Goal: Transaction & Acquisition: Purchase product/service

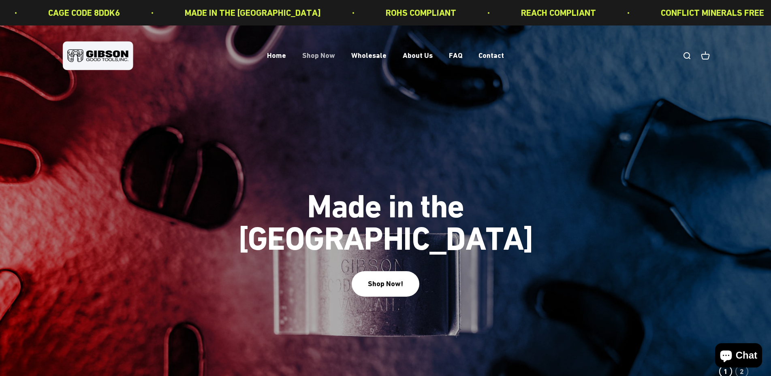
click at [319, 56] on link "Shop Now" at bounding box center [318, 55] width 33 height 9
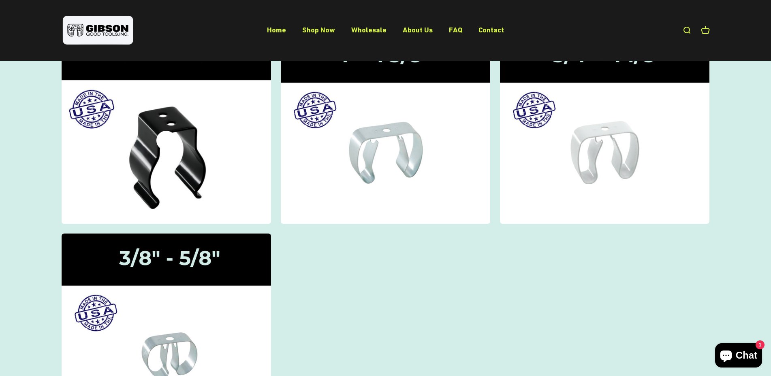
scroll to position [122, 0]
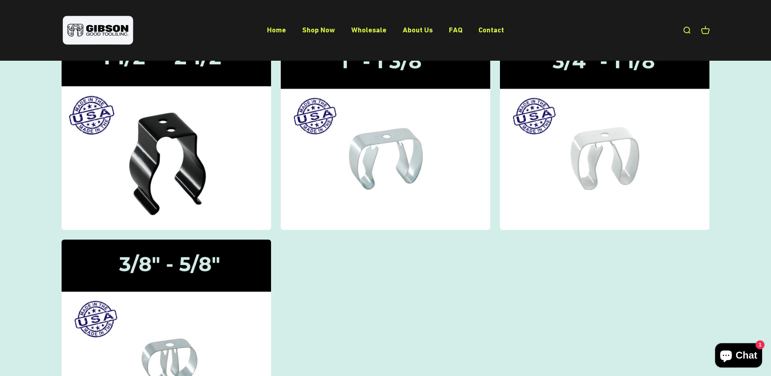
click at [188, 186] on img at bounding box center [166, 133] width 222 height 205
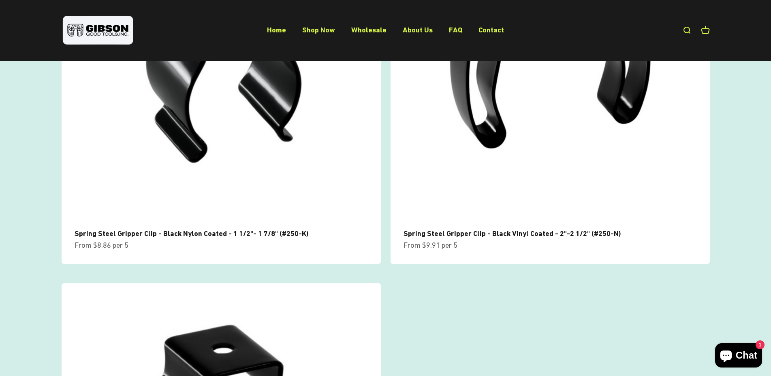
scroll to position [81, 0]
